Goal: Find specific page/section: Find specific page/section

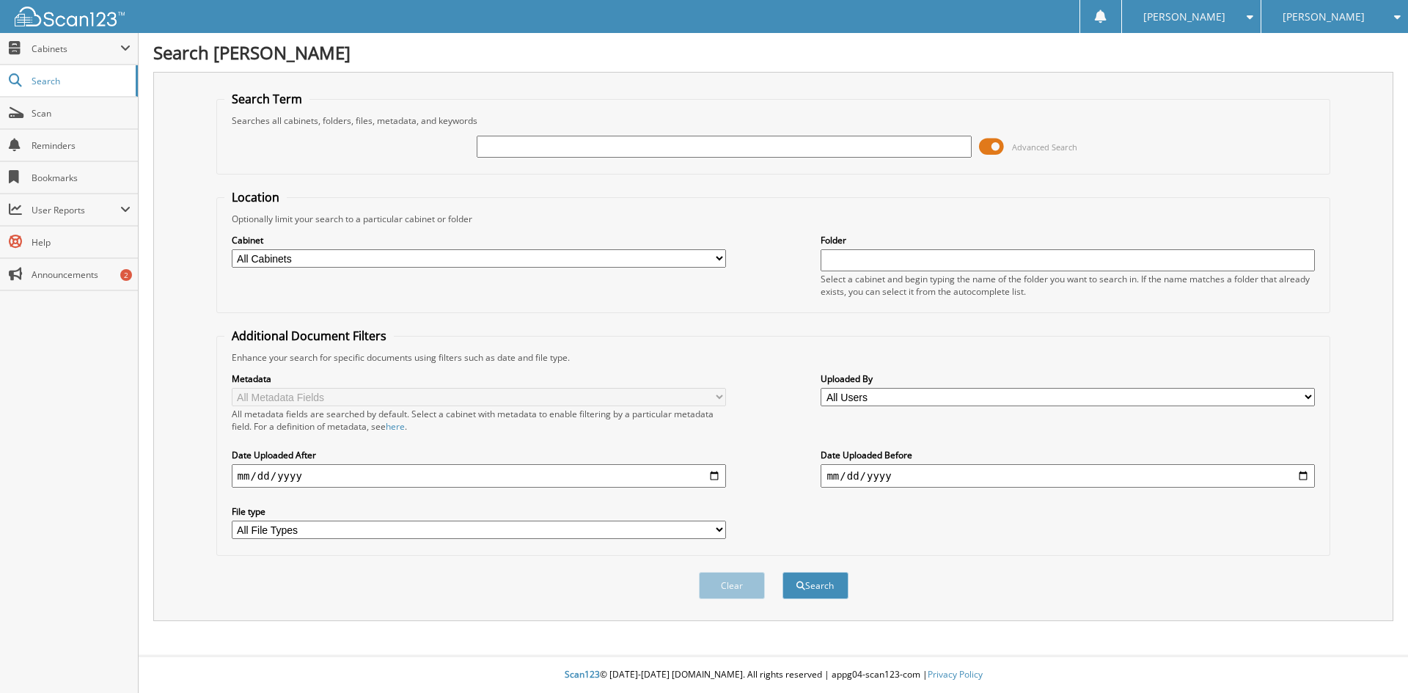
click at [502, 145] on input "text" at bounding box center [724, 147] width 494 height 22
type input "k32416b"
click at [783, 572] on button "Search" at bounding box center [816, 585] width 66 height 27
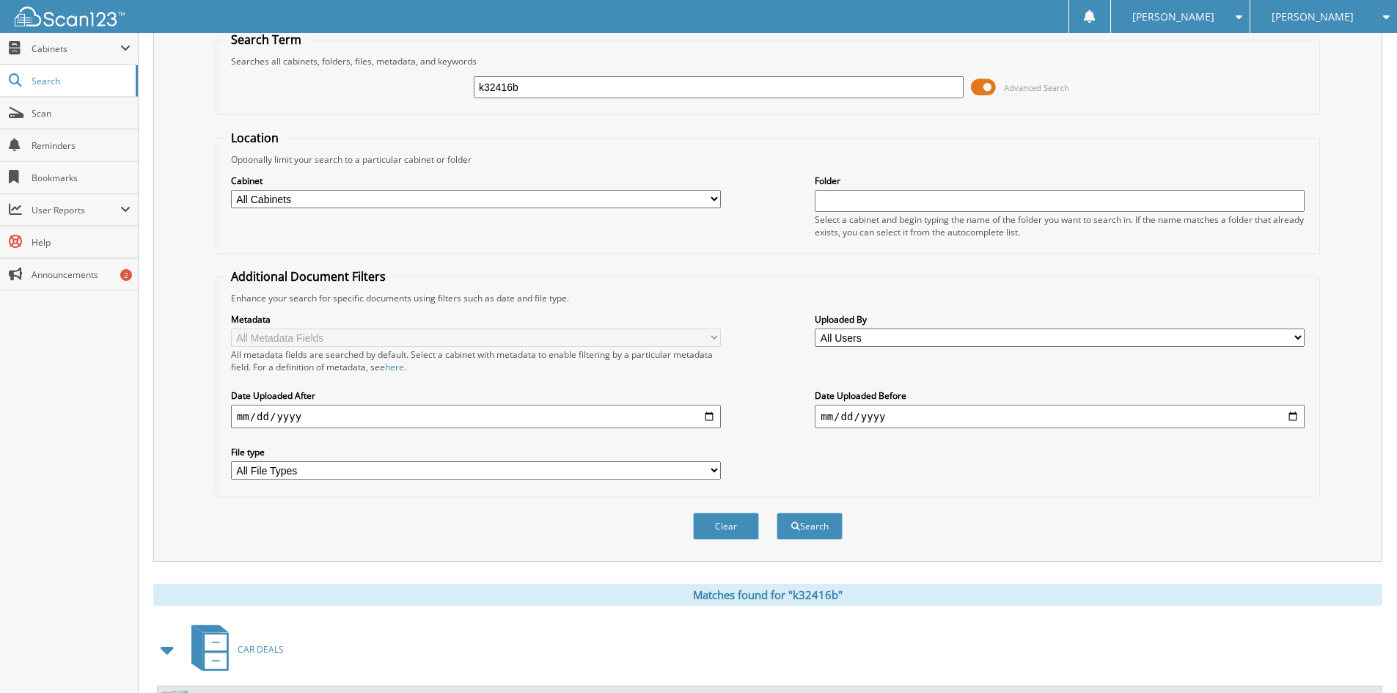
scroll to position [240, 0]
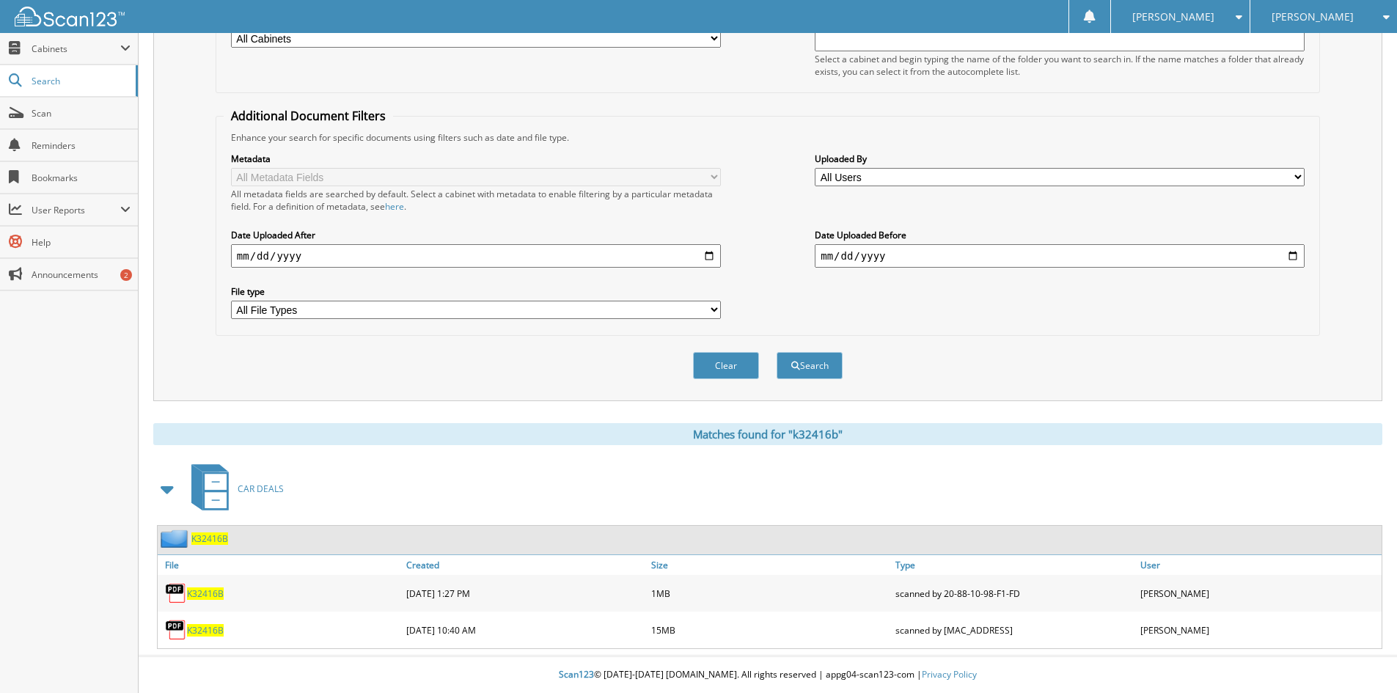
click at [205, 629] on span "K32416B" at bounding box center [205, 630] width 37 height 12
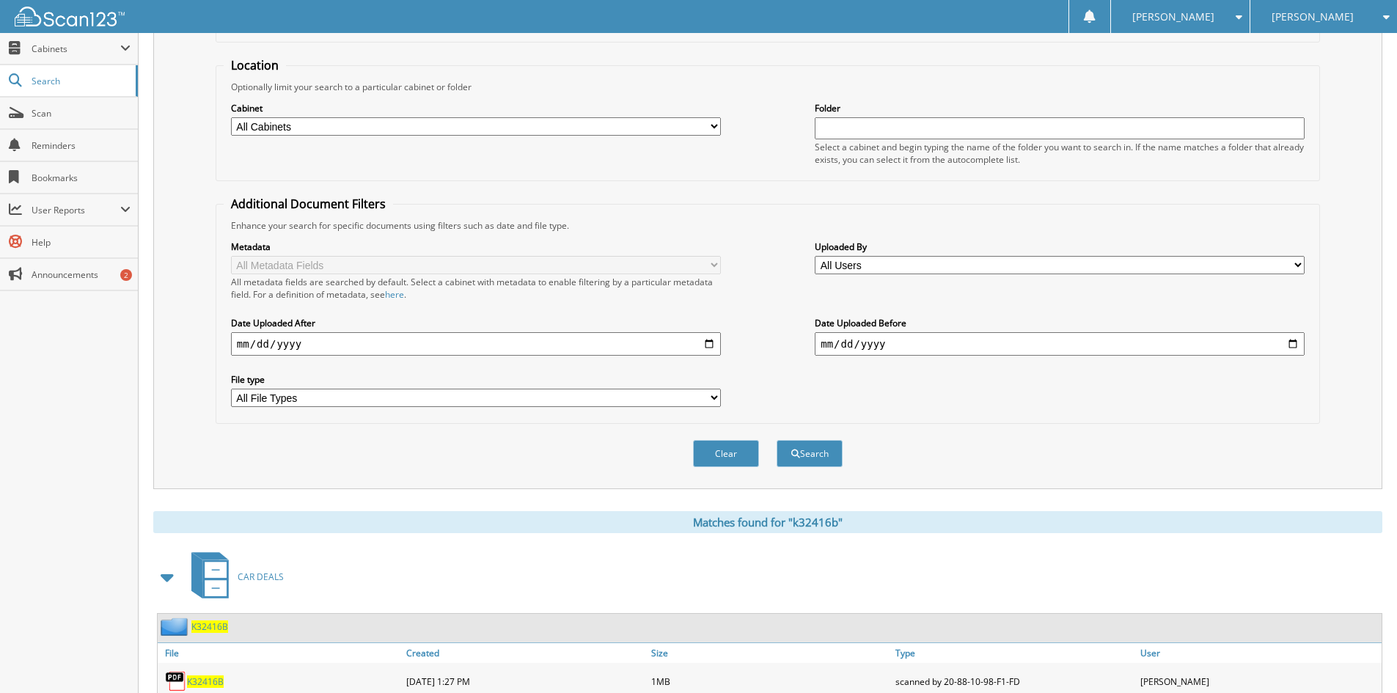
scroll to position [0, 0]
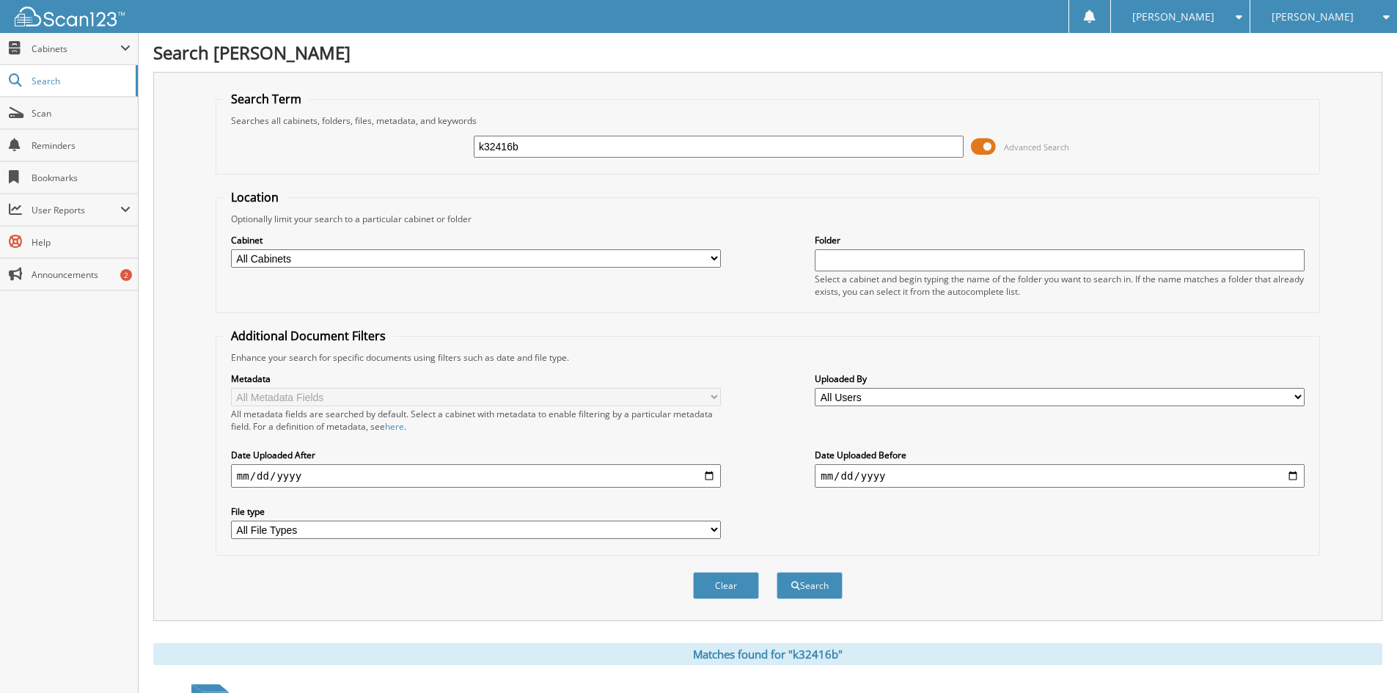
drag, startPoint x: 518, startPoint y: 151, endPoint x: 316, endPoint y: 131, distance: 203.4
click at [316, 131] on div "k32416b Advanced Search" at bounding box center [768, 147] width 1088 height 40
type input "k32445b"
click at [777, 572] on button "Search" at bounding box center [810, 585] width 66 height 27
drag, startPoint x: 510, startPoint y: 149, endPoint x: 409, endPoint y: 152, distance: 101.2
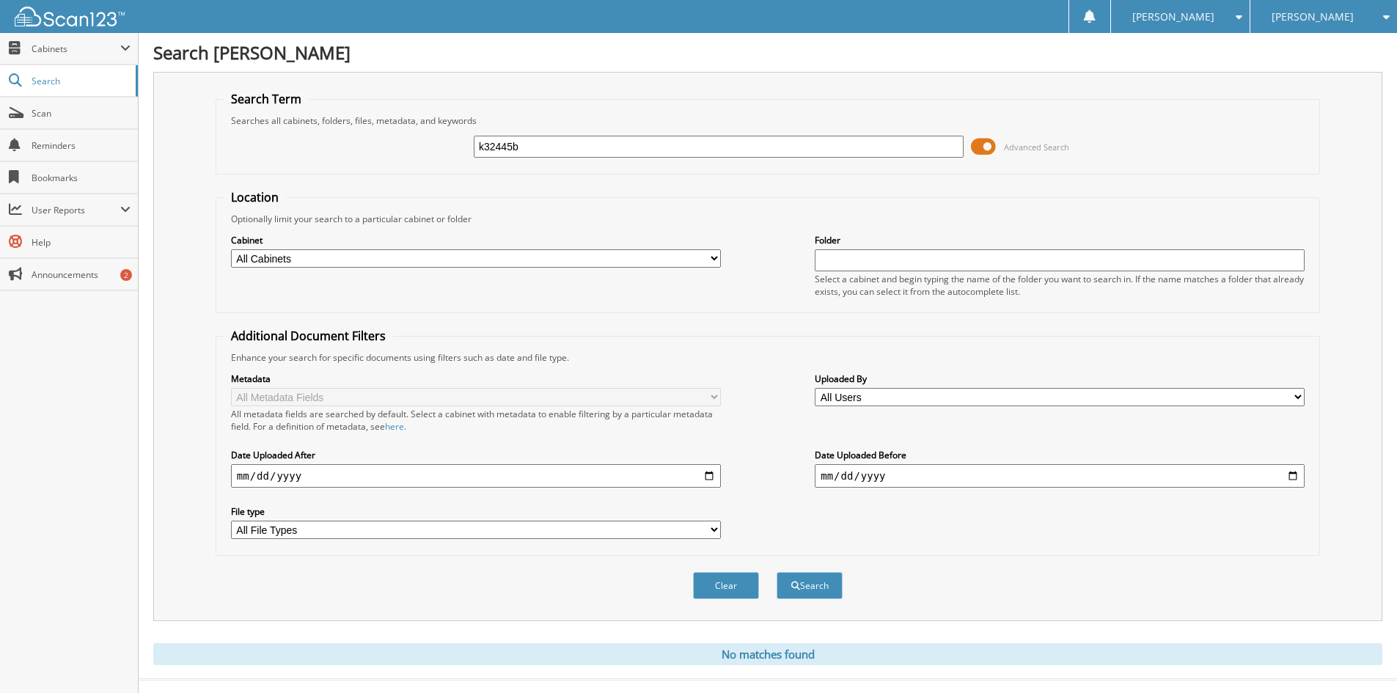
click at [409, 151] on div "k32445b Advanced Search" at bounding box center [768, 147] width 1088 height 40
type input "k32212"
click at [777, 572] on button "Search" at bounding box center [810, 585] width 66 height 27
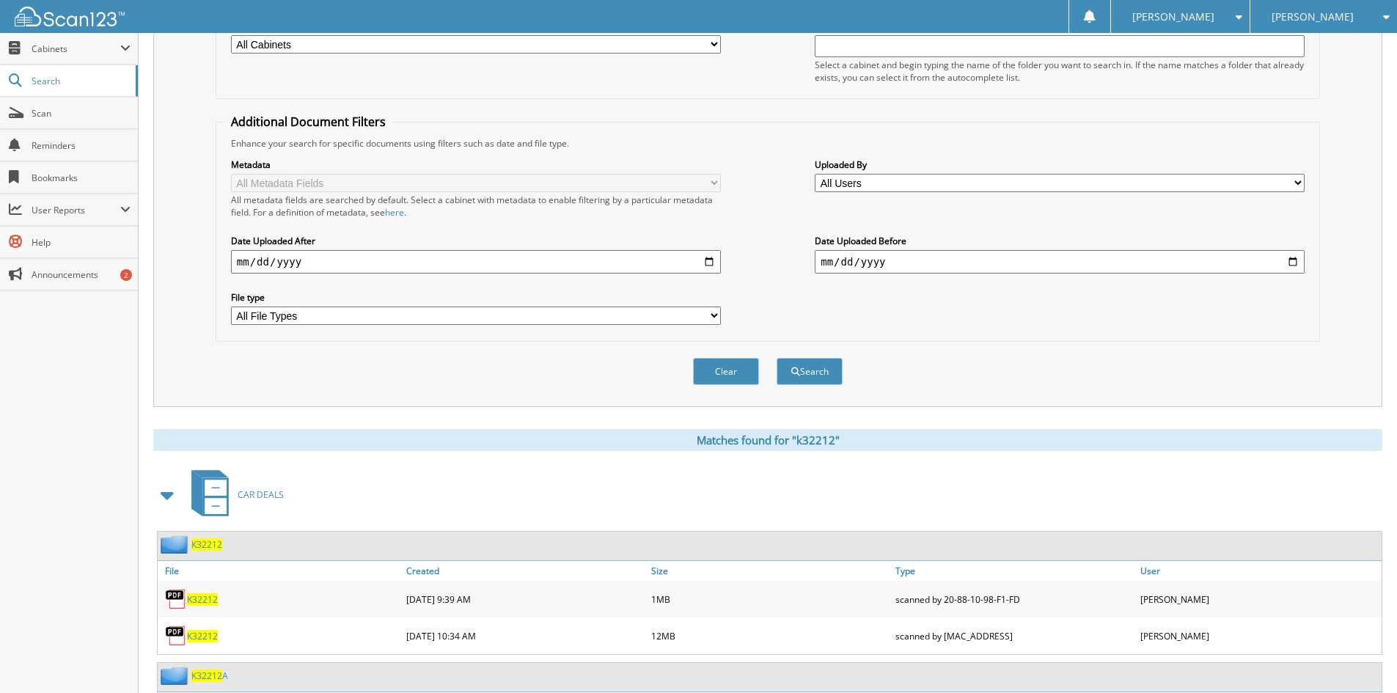
scroll to position [367, 0]
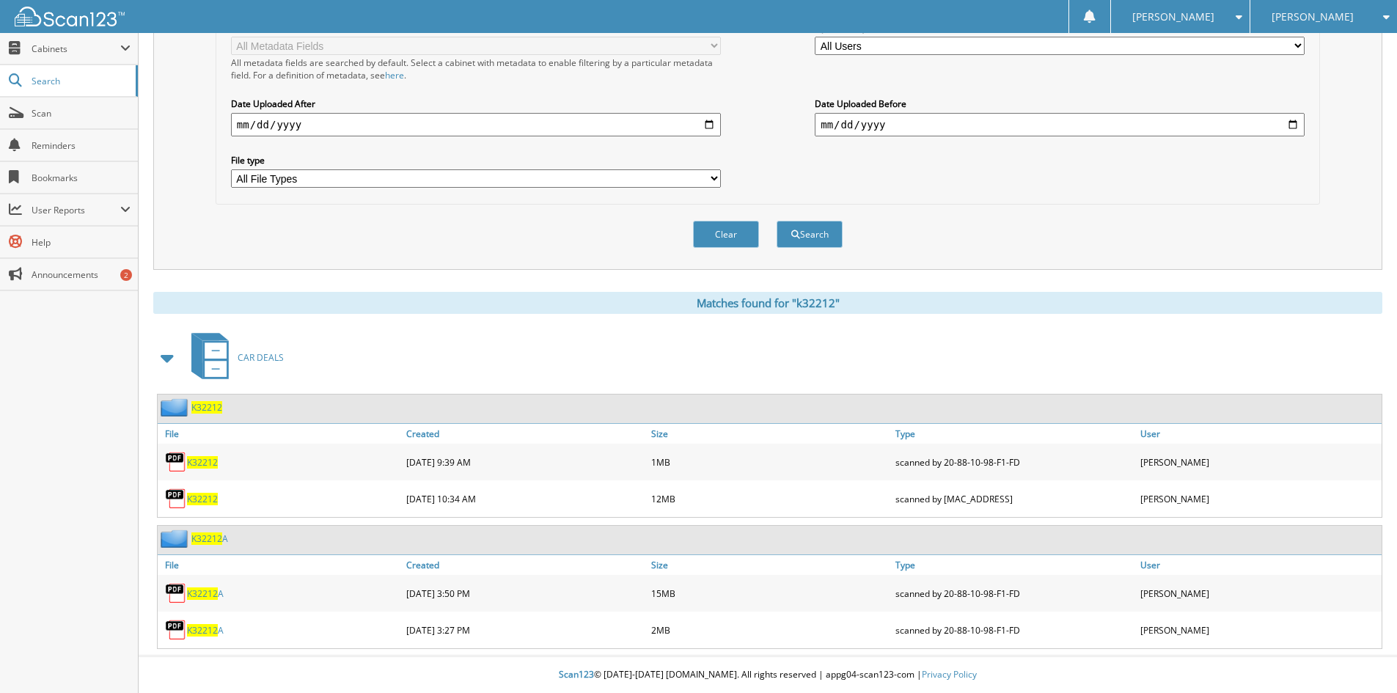
click at [202, 505] on span "K32212" at bounding box center [202, 499] width 31 height 12
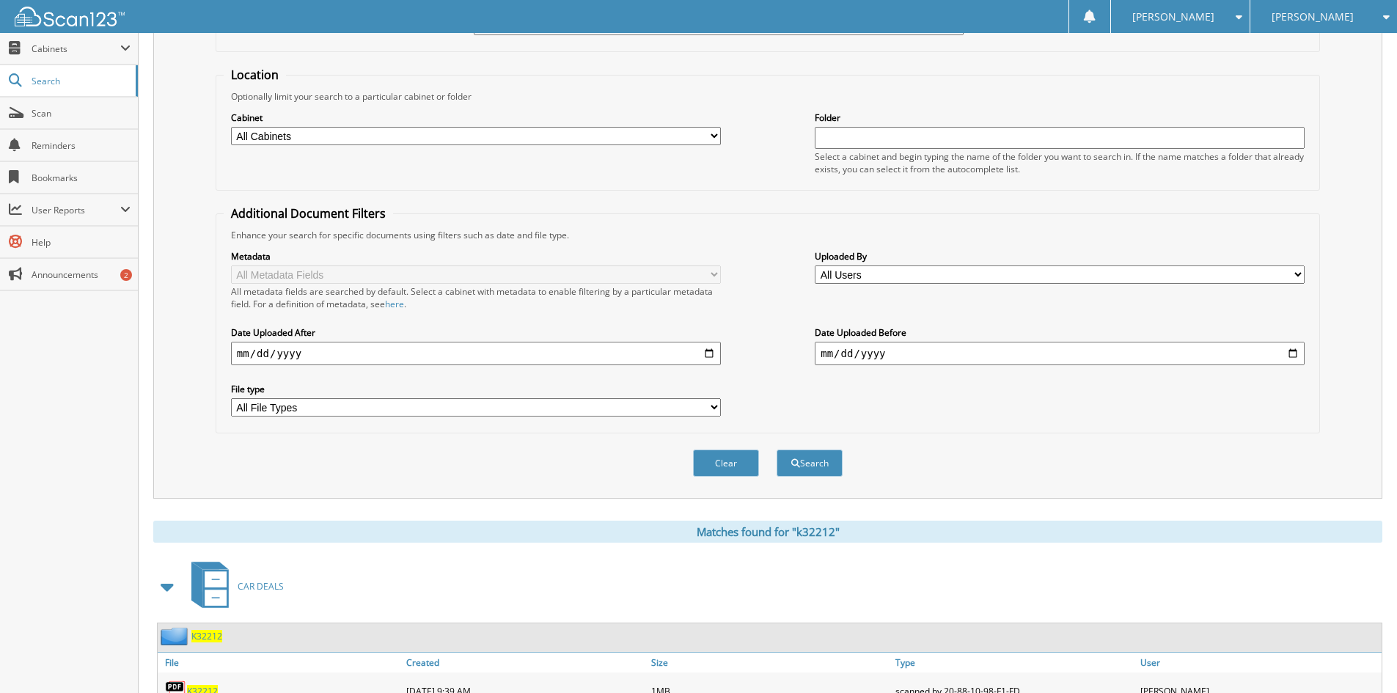
scroll to position [0, 0]
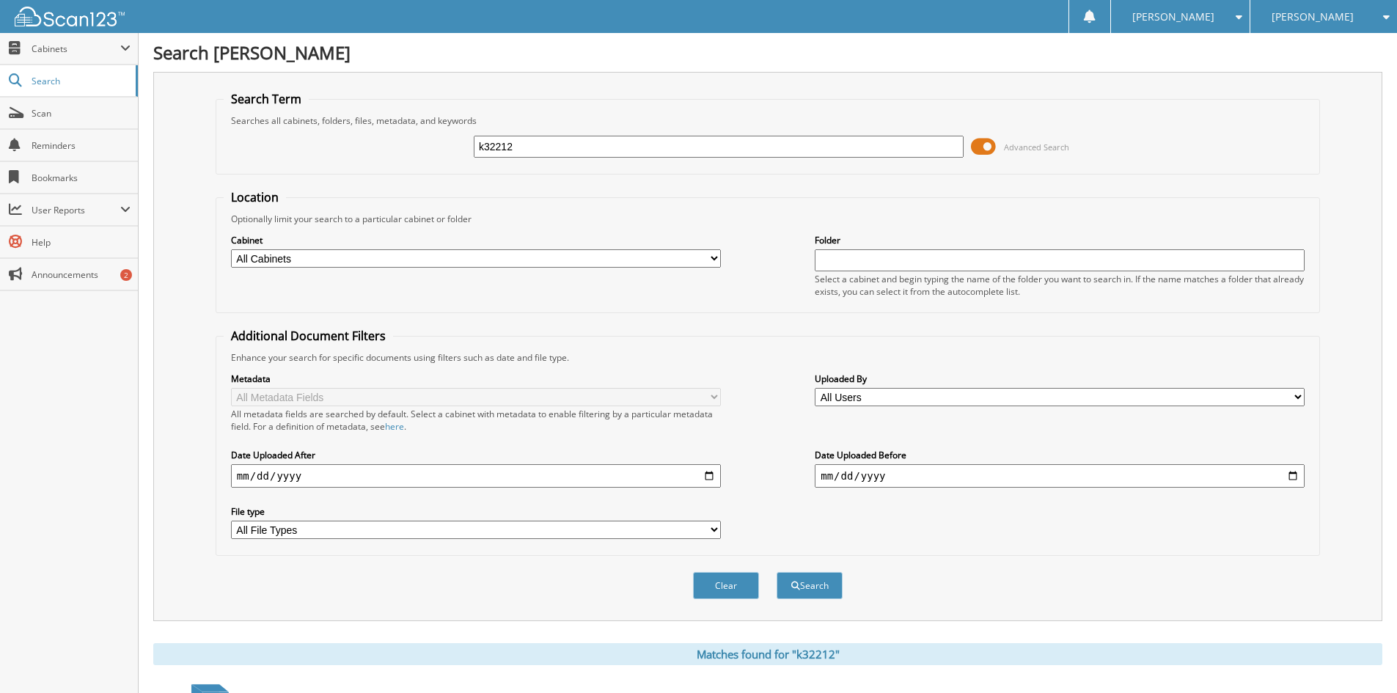
drag, startPoint x: 522, startPoint y: 150, endPoint x: 400, endPoint y: 144, distance: 121.9
click at [403, 145] on div "k32212 Advanced Search" at bounding box center [768, 147] width 1088 height 40
type input "k32505"
click at [777, 572] on button "Search" at bounding box center [810, 585] width 66 height 27
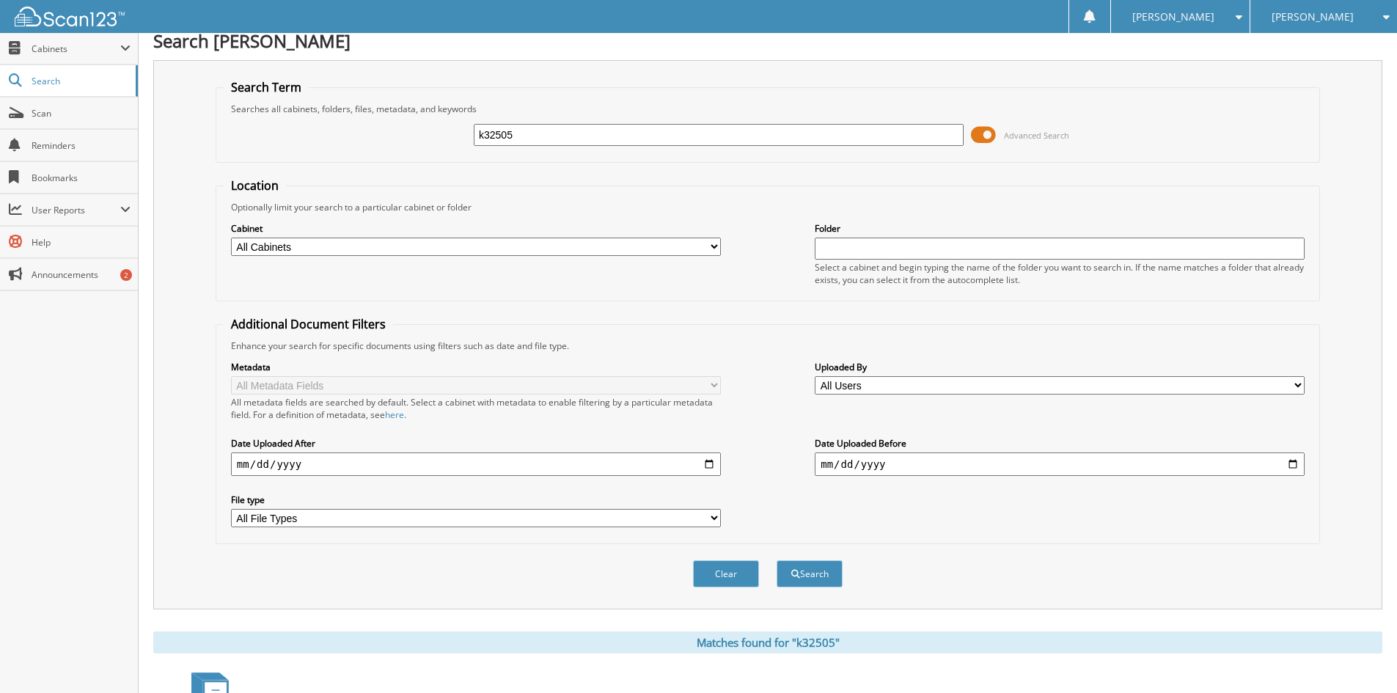
scroll to position [367, 0]
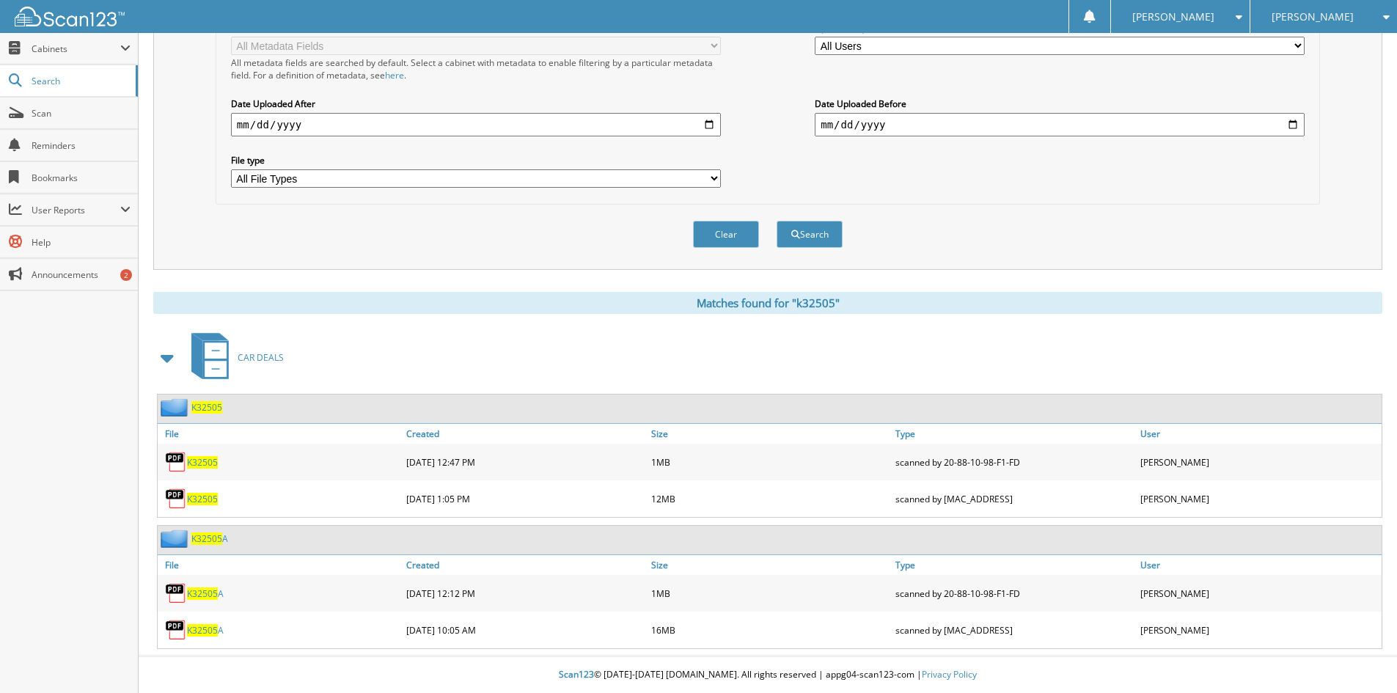
click at [209, 505] on span "K32505" at bounding box center [202, 499] width 31 height 12
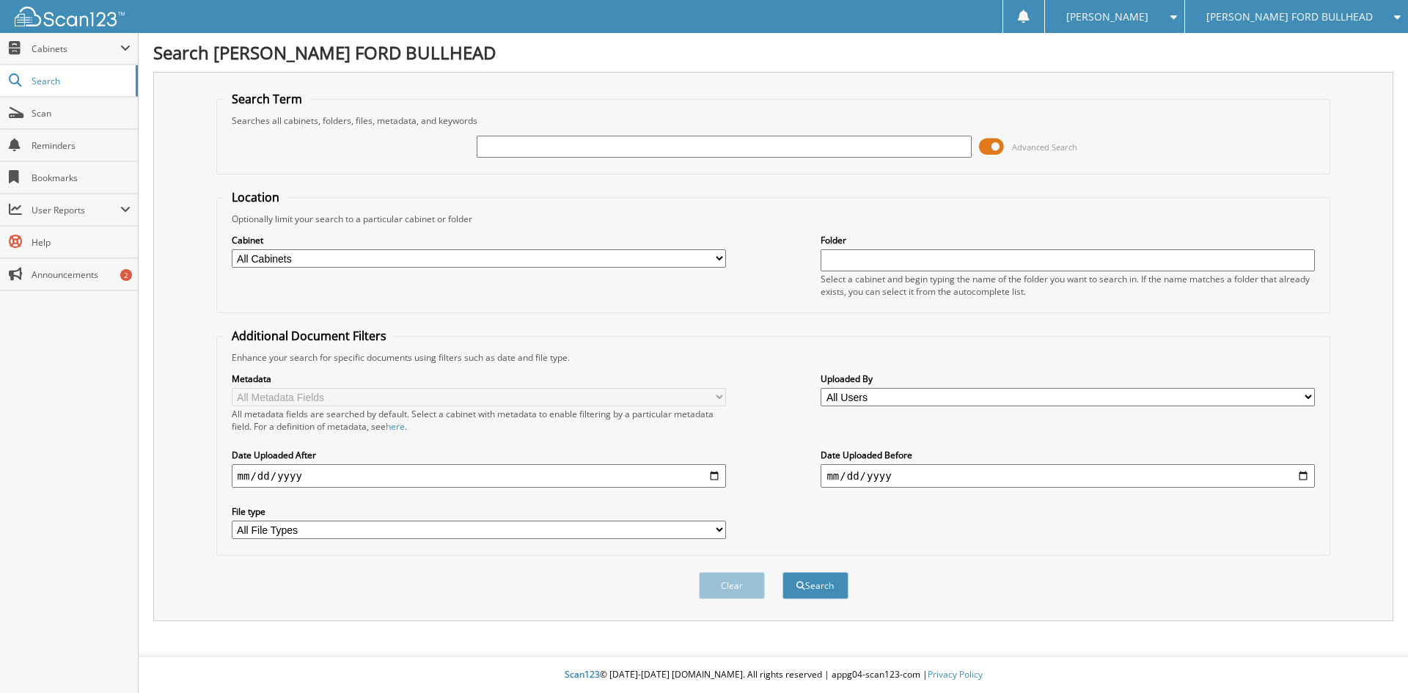
click at [484, 146] on input "text" at bounding box center [724, 147] width 494 height 22
drag, startPoint x: 483, startPoint y: 148, endPoint x: 465, endPoint y: 149, distance: 17.6
click at [465, 149] on div "b Advanced Search" at bounding box center [773, 147] width 1099 height 40
paste input "B40817"
type input "B40817"
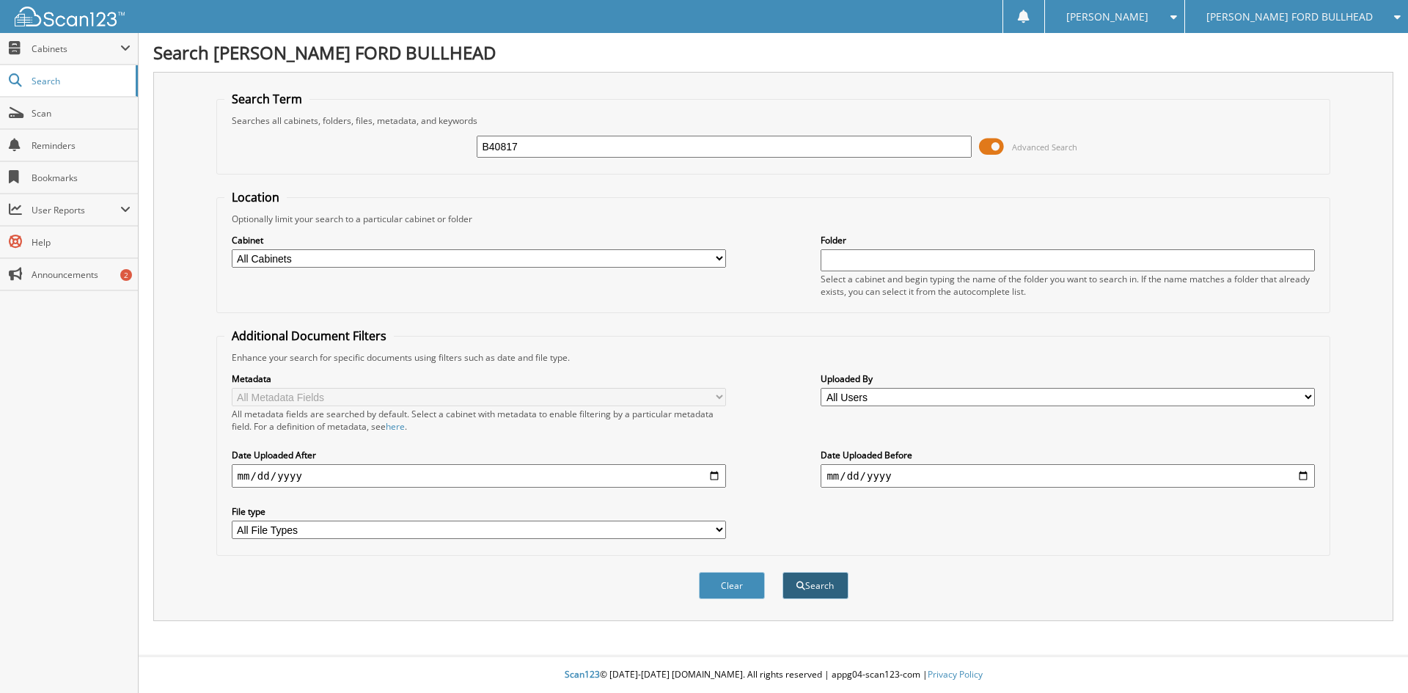
click at [812, 599] on button "Search" at bounding box center [816, 585] width 66 height 27
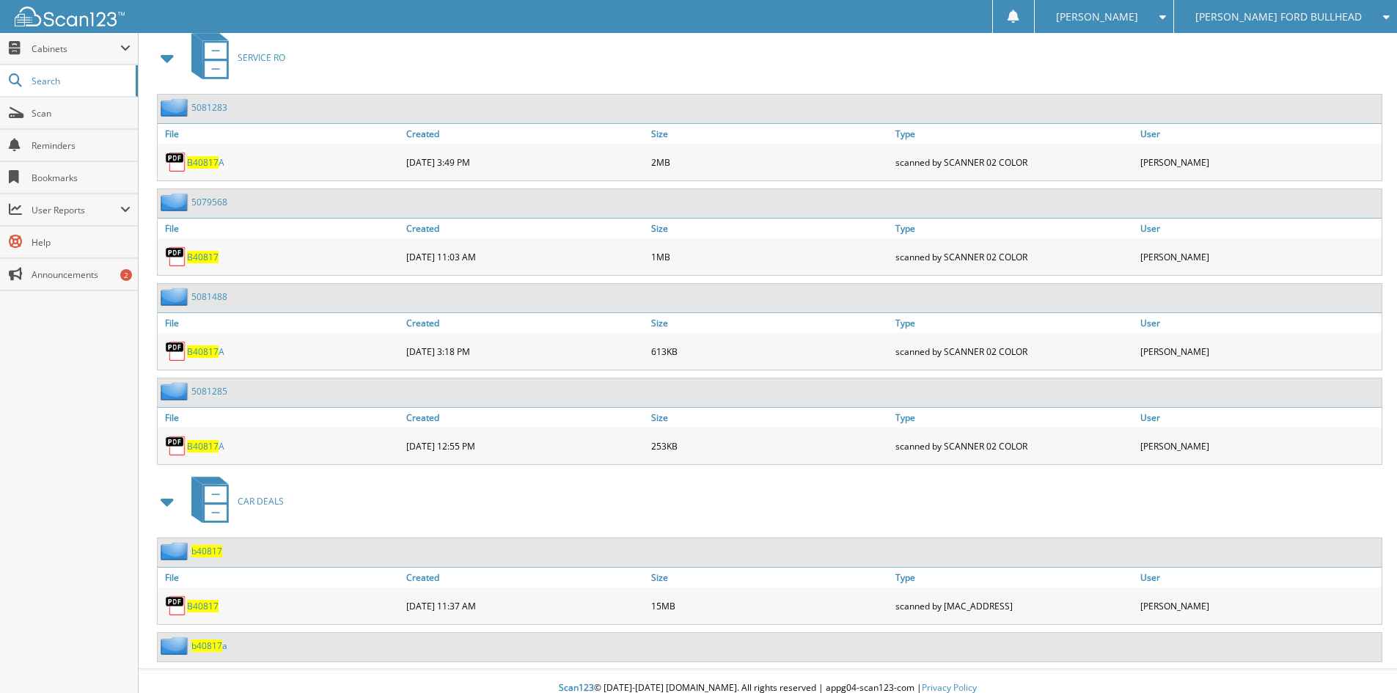
scroll to position [660, 0]
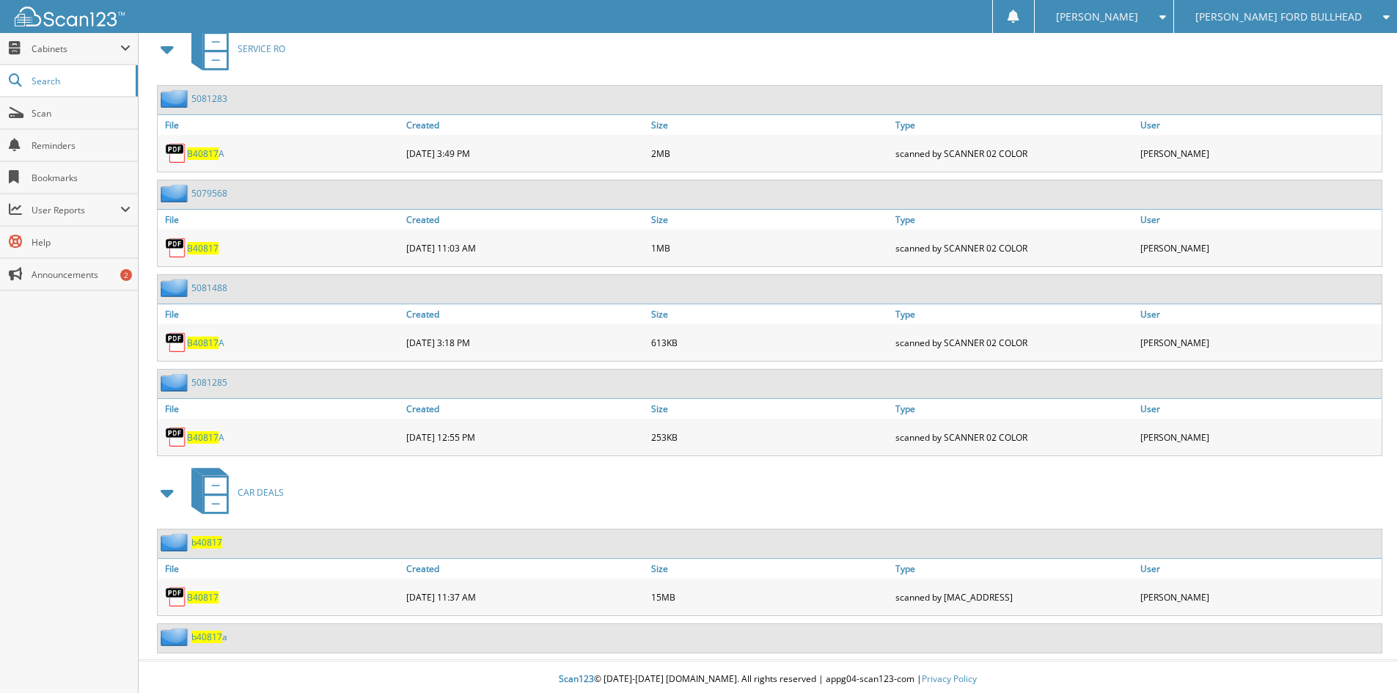
click at [203, 604] on span "B40817" at bounding box center [203, 597] width 32 height 12
click at [202, 604] on span "B40817" at bounding box center [203, 597] width 32 height 12
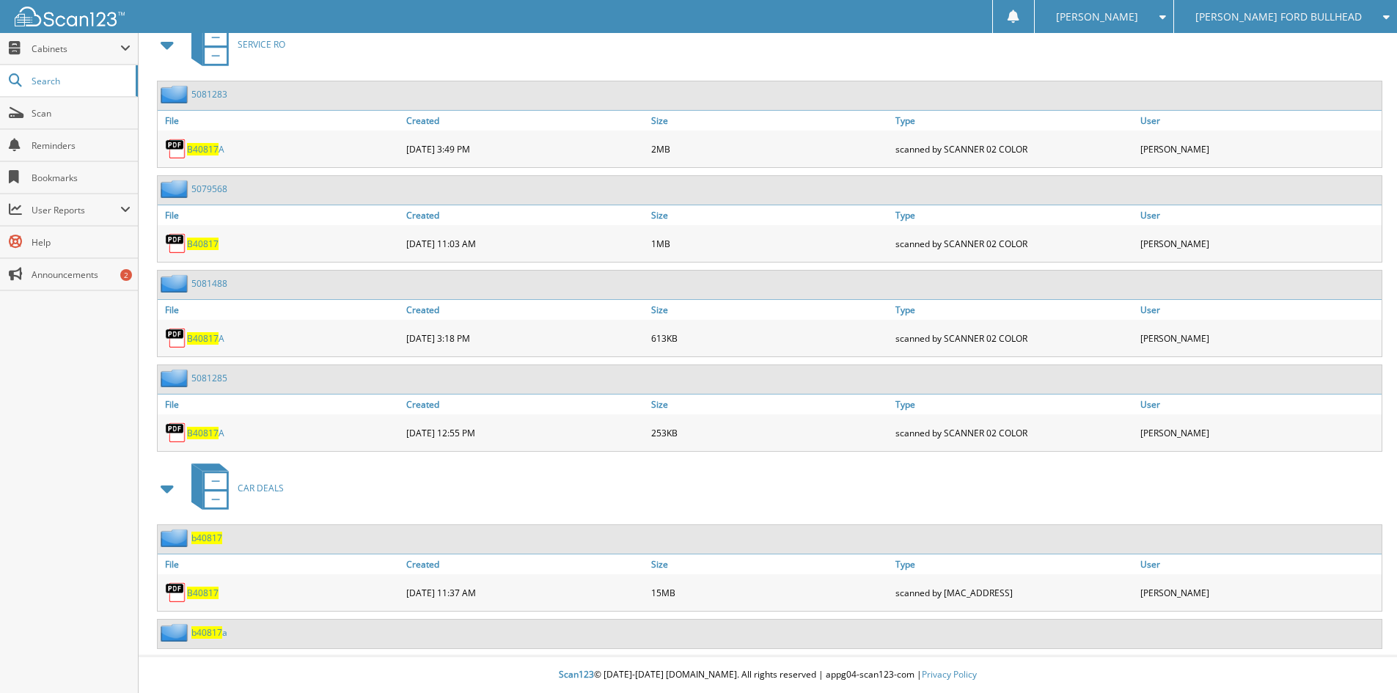
scroll to position [617, 0]
